Goal: Task Accomplishment & Management: Manage account settings

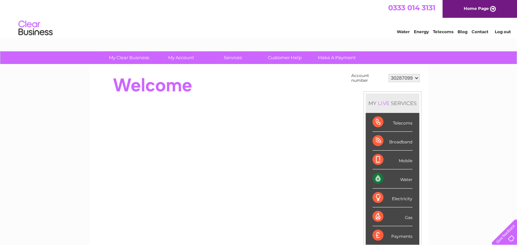
click at [401, 79] on select "30287099 30302677 30302678" at bounding box center [404, 78] width 31 height 8
select select "30302678"
click at [389, 74] on select "30287099 30302677 30302678" at bounding box center [404, 78] width 31 height 8
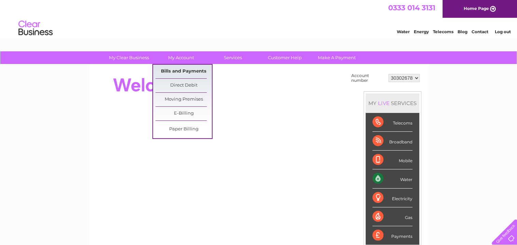
click at [188, 70] on link "Bills and Payments" at bounding box center [184, 72] width 56 height 14
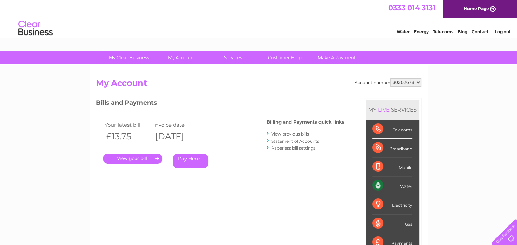
click at [291, 134] on link "View previous bills" at bounding box center [290, 133] width 38 height 5
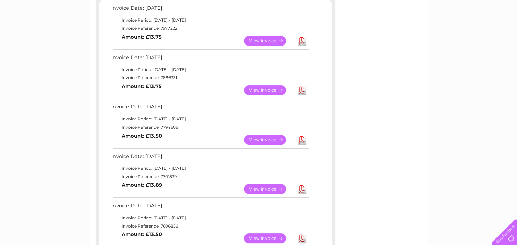
scroll to position [124, 0]
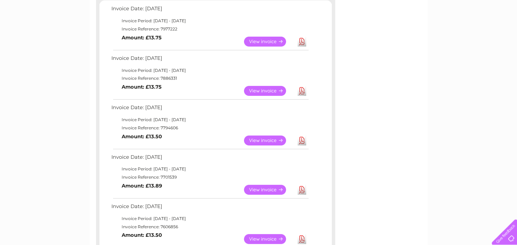
click at [268, 137] on link "View" at bounding box center [269, 140] width 50 height 10
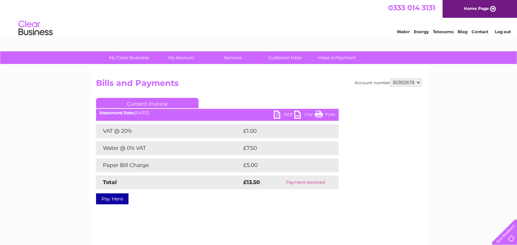
click at [278, 116] on link "PDF" at bounding box center [284, 115] width 21 height 10
